Goal: Task Accomplishment & Management: Use online tool/utility

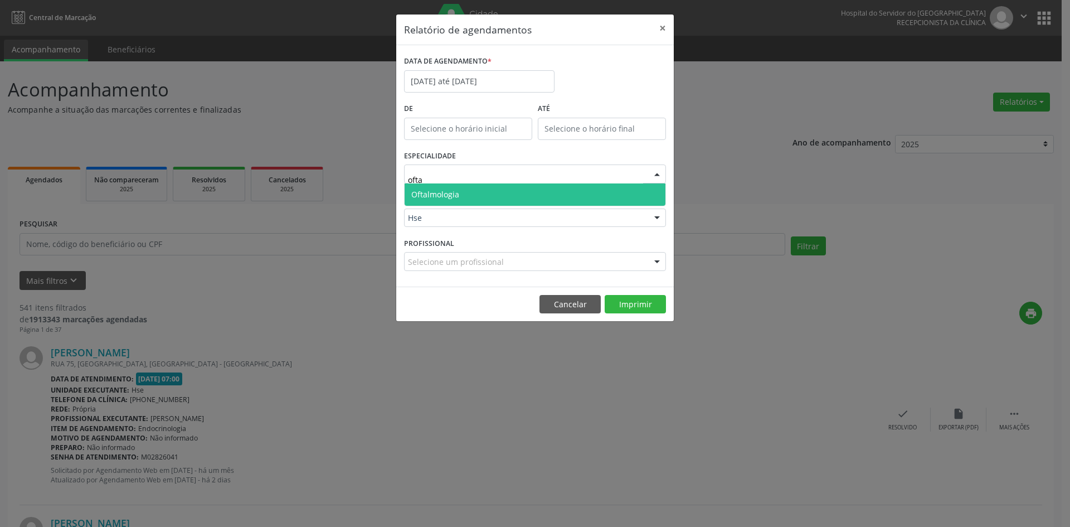
type input "oftal"
click at [503, 201] on span "Oftalmologia" at bounding box center [534, 194] width 261 height 22
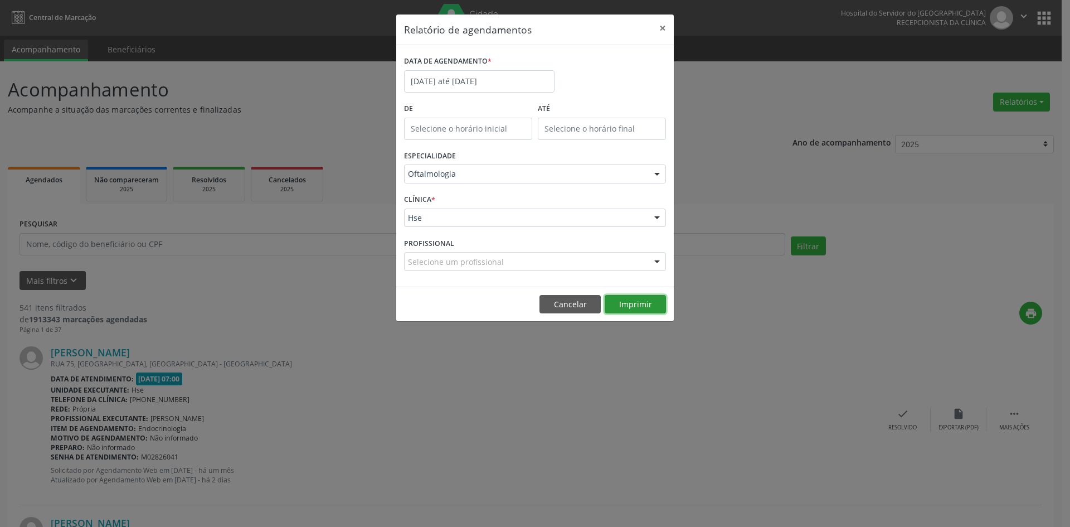
click at [632, 301] on button "Imprimir" at bounding box center [635, 304] width 61 height 19
click at [492, 77] on input "[DATE] até [DATE]" at bounding box center [479, 81] width 150 height 22
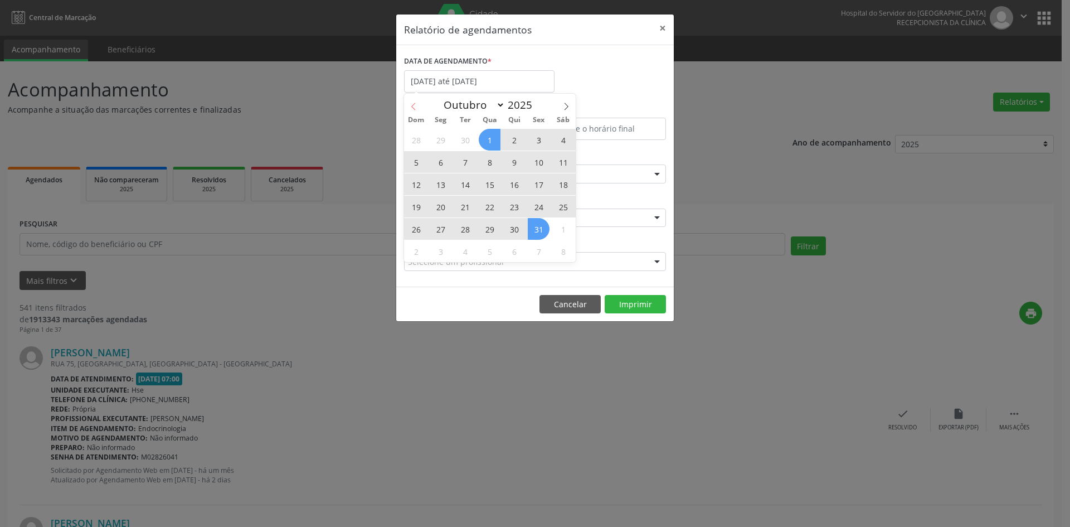
click at [415, 106] on icon at bounding box center [414, 107] width 8 height 8
select select "8"
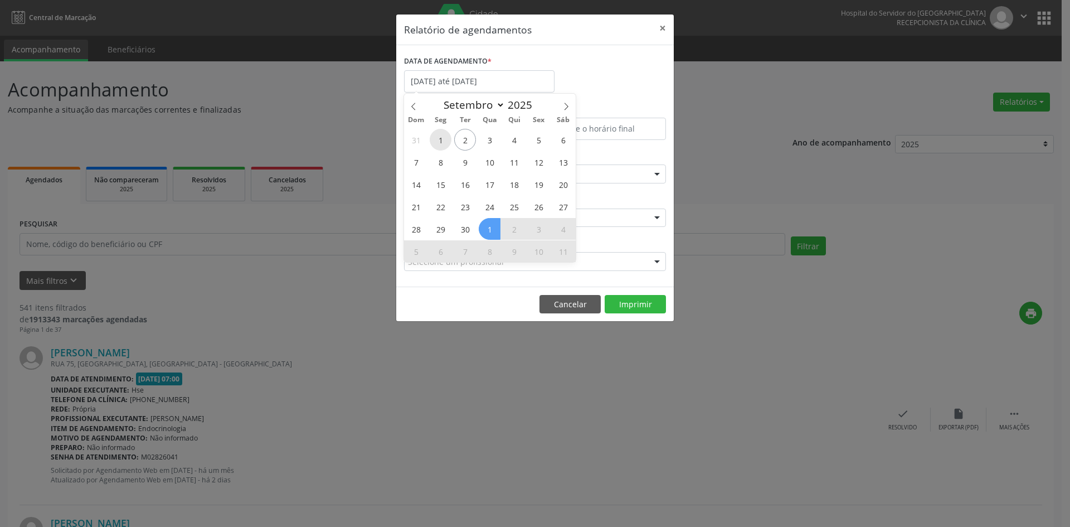
click at [441, 139] on span "1" at bounding box center [441, 140] width 22 height 22
type input "[DATE]"
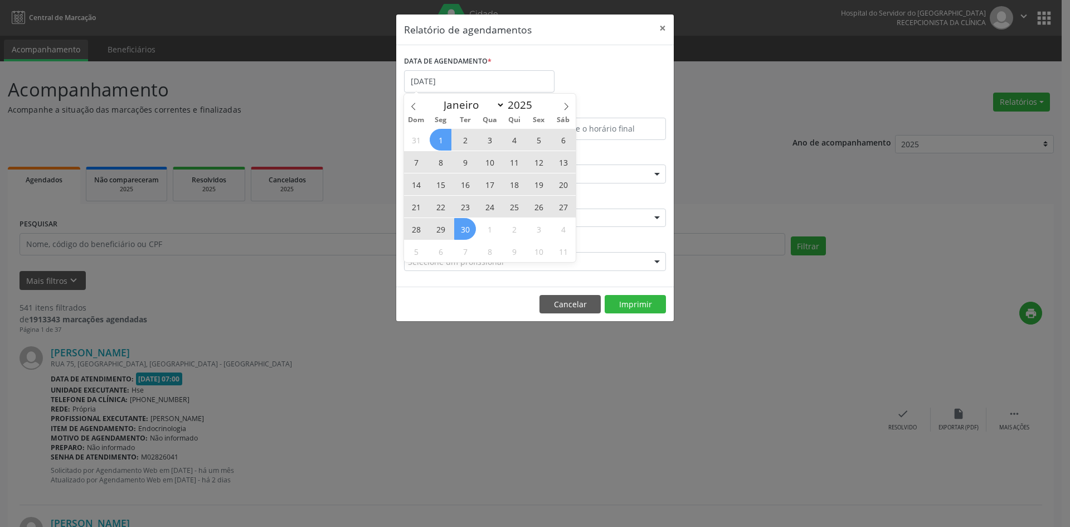
drag, startPoint x: 441, startPoint y: 139, endPoint x: 467, endPoint y: 232, distance: 96.7
click at [467, 232] on div "31 1 2 3 4 5 6 7 8 9 10 11 12 13 14 15 16 17 18 19 20 21 22 23 24 25 26 27 28 2…" at bounding box center [490, 195] width 172 height 134
click at [467, 232] on span "30" at bounding box center [465, 229] width 22 height 22
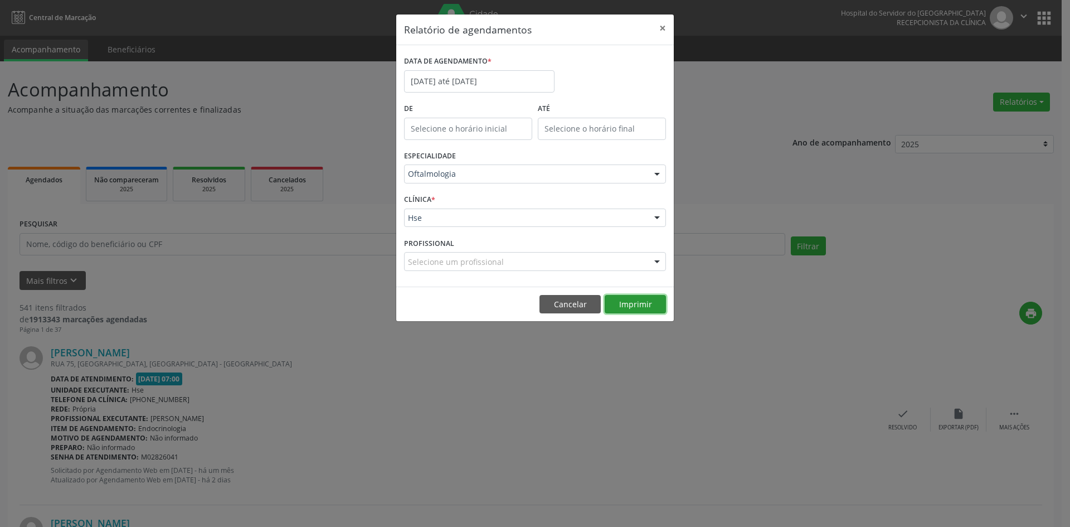
click at [637, 304] on button "Imprimir" at bounding box center [635, 304] width 61 height 19
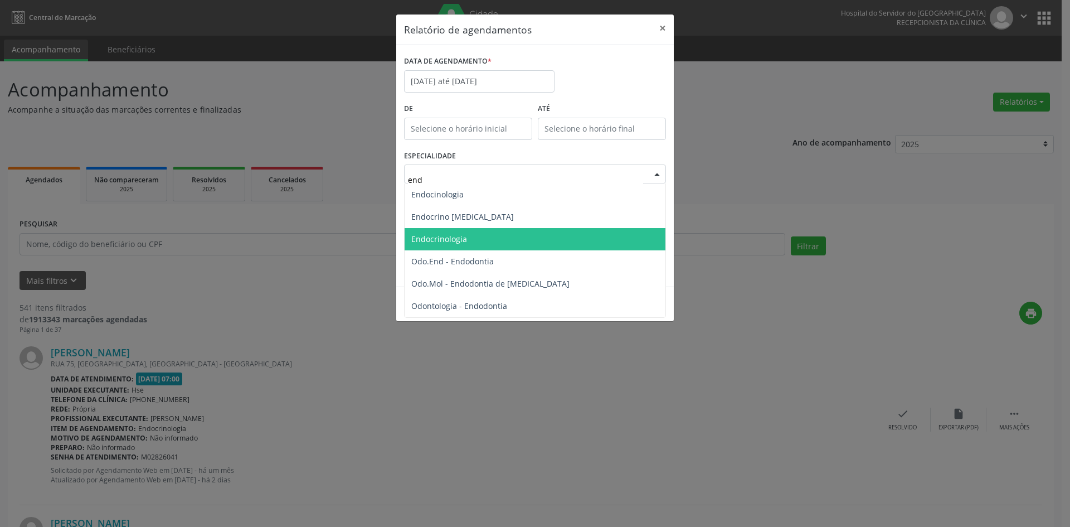
click at [513, 236] on span "Endocrinologia" at bounding box center [534, 239] width 261 height 22
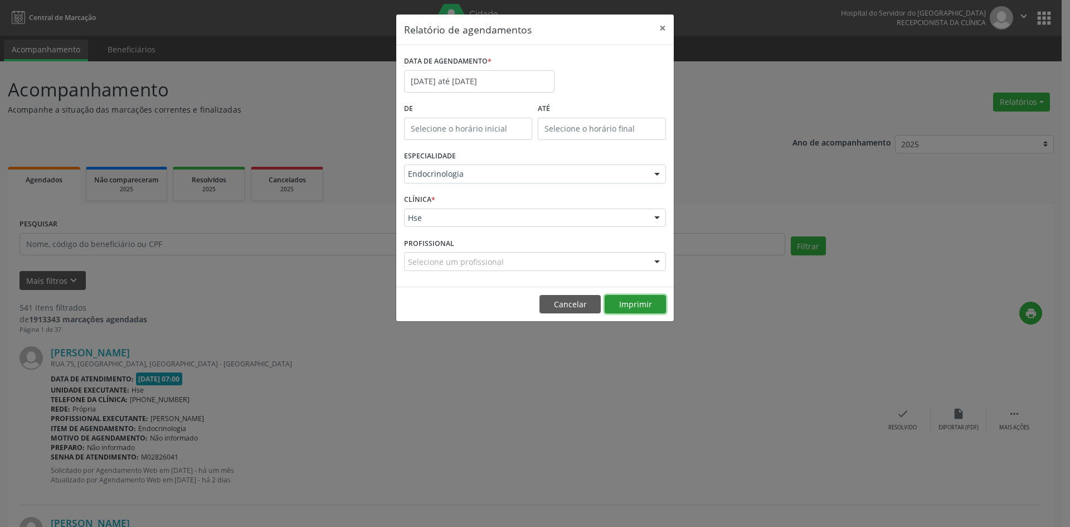
click at [627, 306] on button "Imprimir" at bounding box center [635, 304] width 61 height 19
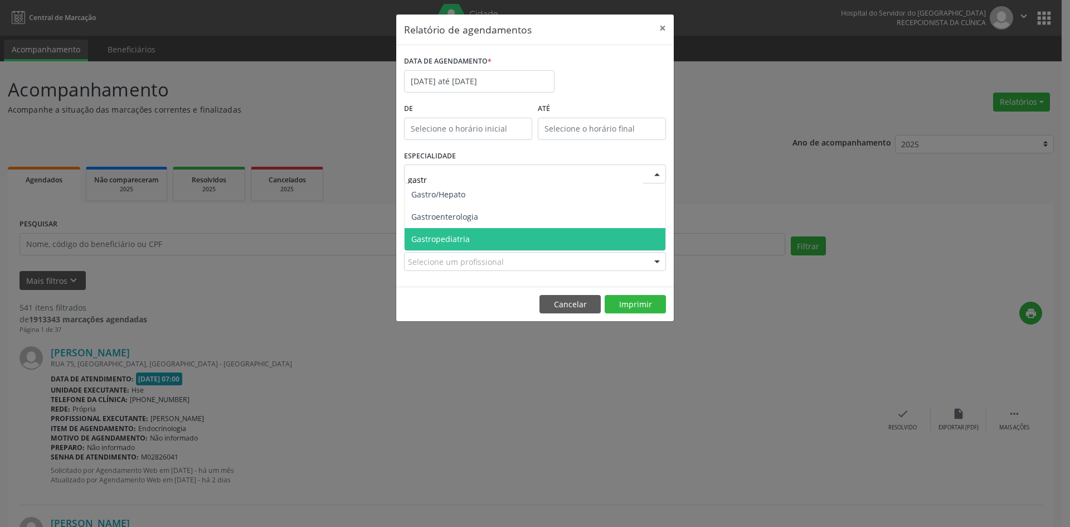
click at [503, 242] on span "Gastropediatria" at bounding box center [534, 239] width 261 height 22
type input "gastr"
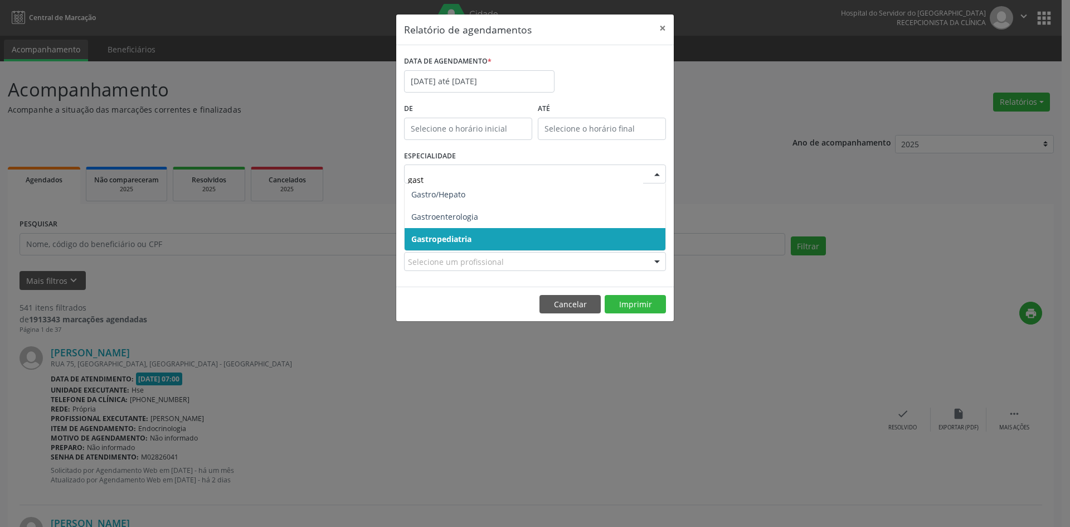
type input "gastr"
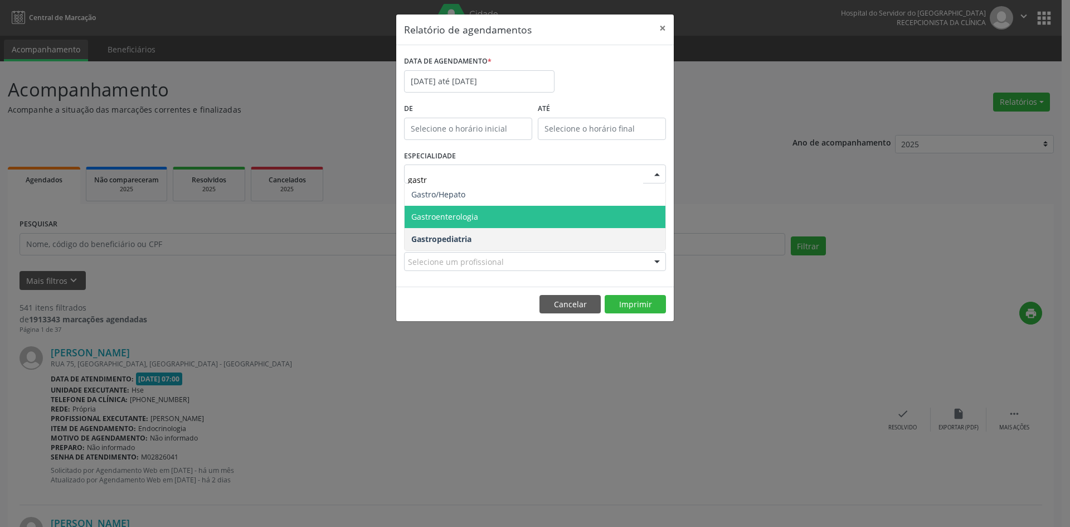
click at [501, 213] on span "Gastroenterologia" at bounding box center [534, 217] width 261 height 22
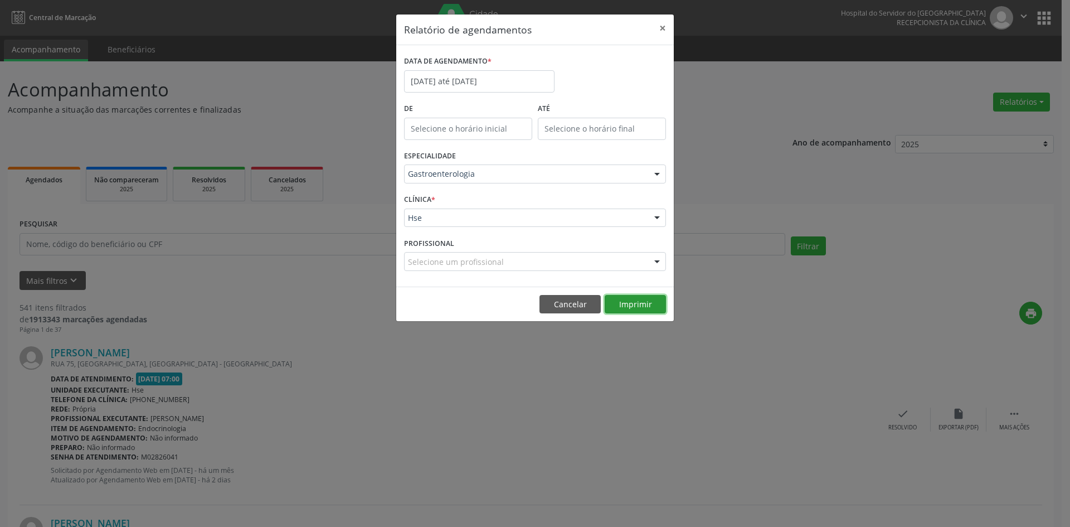
click at [632, 304] on button "Imprimir" at bounding box center [635, 304] width 61 height 19
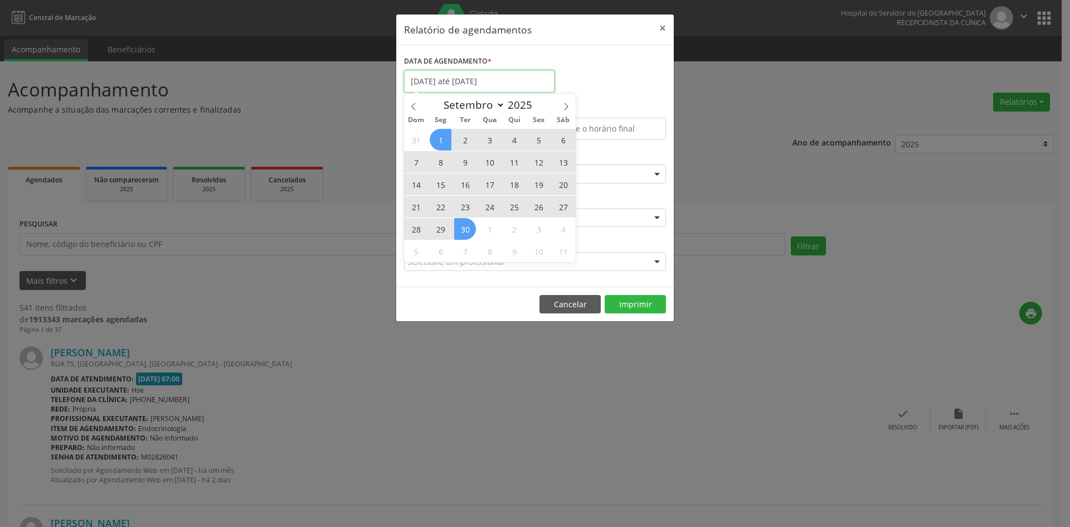
click at [514, 82] on input "[DATE] até [DATE]" at bounding box center [479, 81] width 150 height 22
click at [566, 106] on icon at bounding box center [566, 107] width 8 height 8
select select "9"
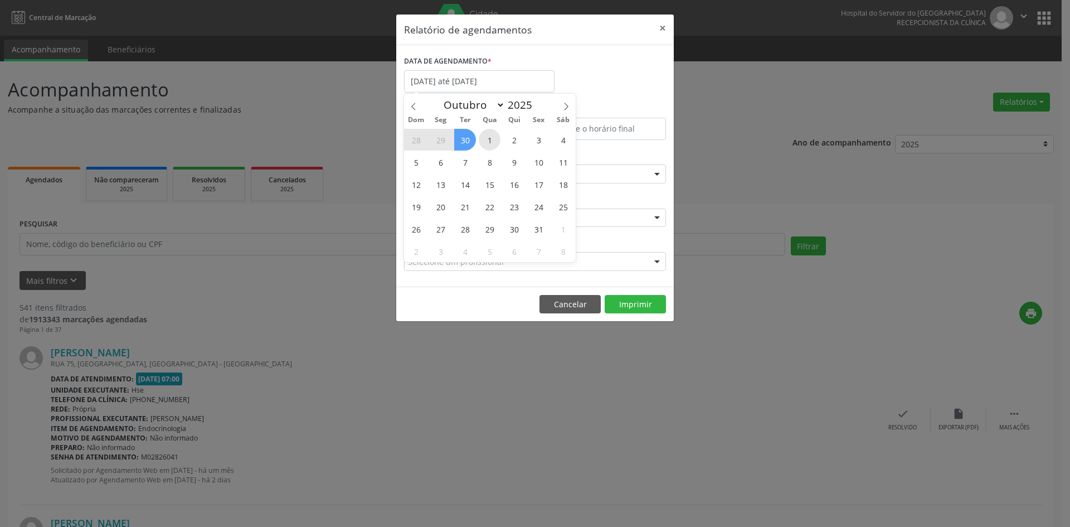
click at [491, 132] on span "1" at bounding box center [490, 140] width 22 height 22
type input "[DATE]"
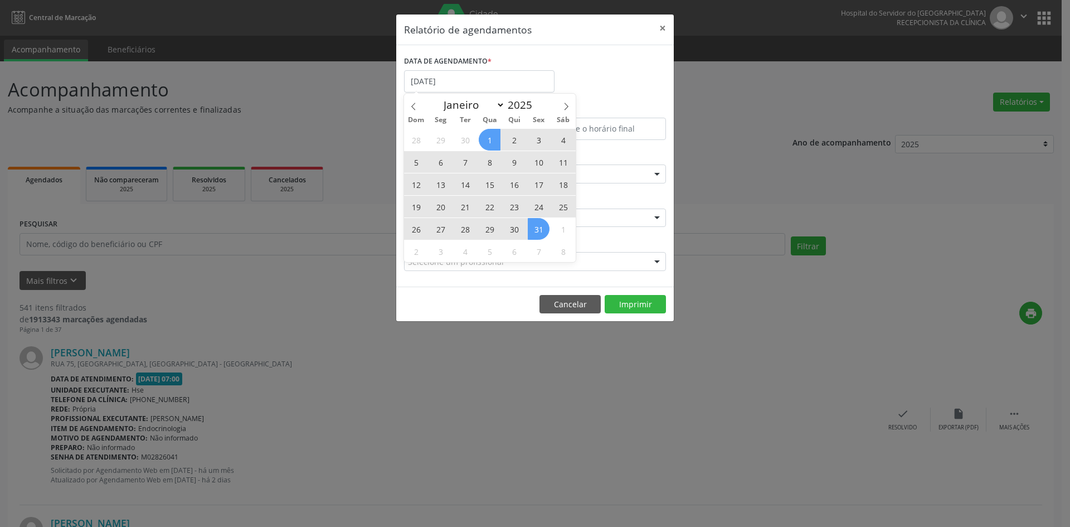
drag, startPoint x: 491, startPoint y: 133, endPoint x: 535, endPoint y: 223, distance: 100.9
click at [535, 223] on div "28 29 30 1 2 3 4 5 6 7 8 9 10 11 12 13 14 15 16 17 18 19 20 21 22 23 24 25 26 2…" at bounding box center [490, 195] width 172 height 134
click at [535, 223] on span "31" at bounding box center [539, 229] width 22 height 22
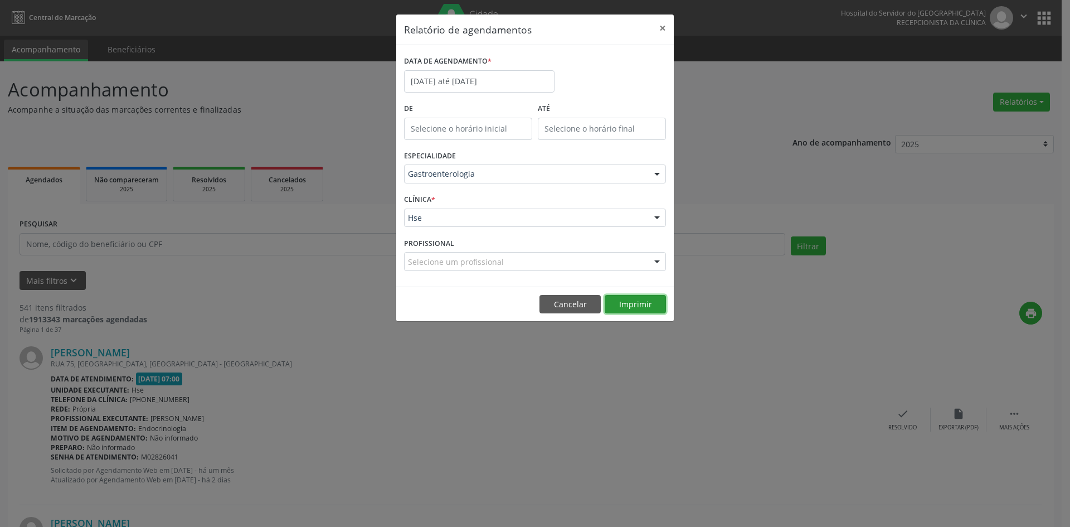
click at [630, 304] on button "Imprimir" at bounding box center [635, 304] width 61 height 19
